Goal: Task Accomplishment & Management: Use online tool/utility

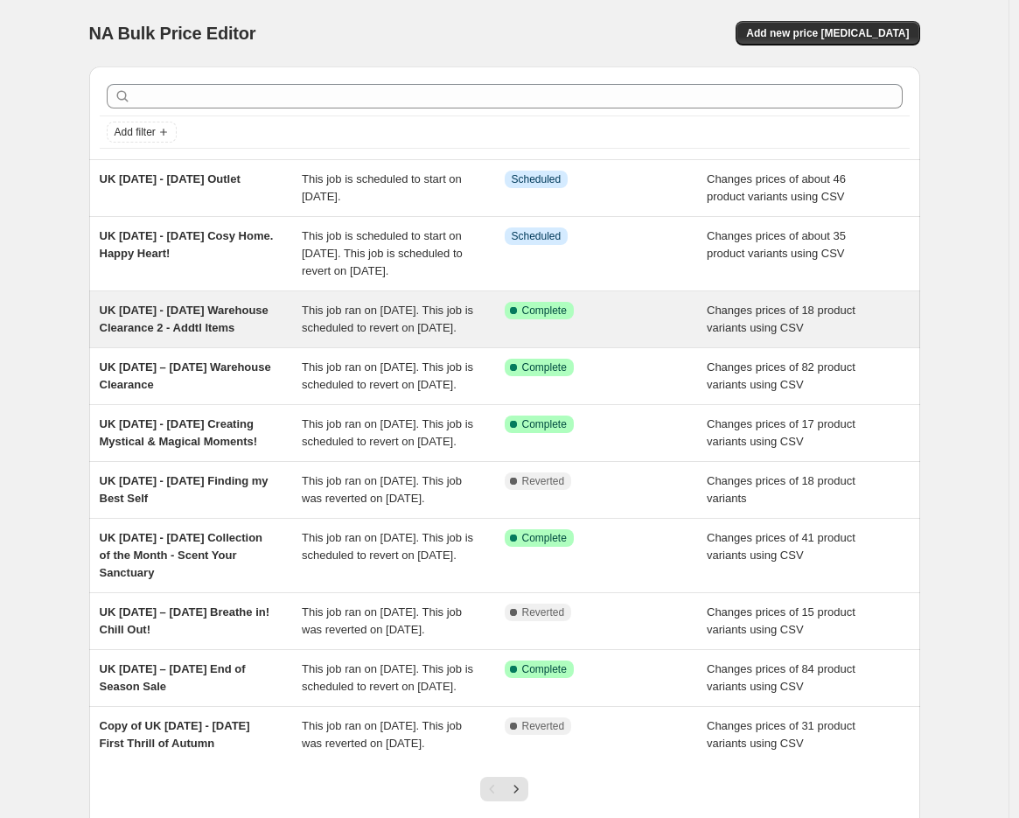
click at [185, 334] on span "UK [DATE] - [DATE] Warehouse Clearance 2 - Addtl Items" at bounding box center [184, 319] width 169 height 31
